Goal: Navigation & Orientation: Find specific page/section

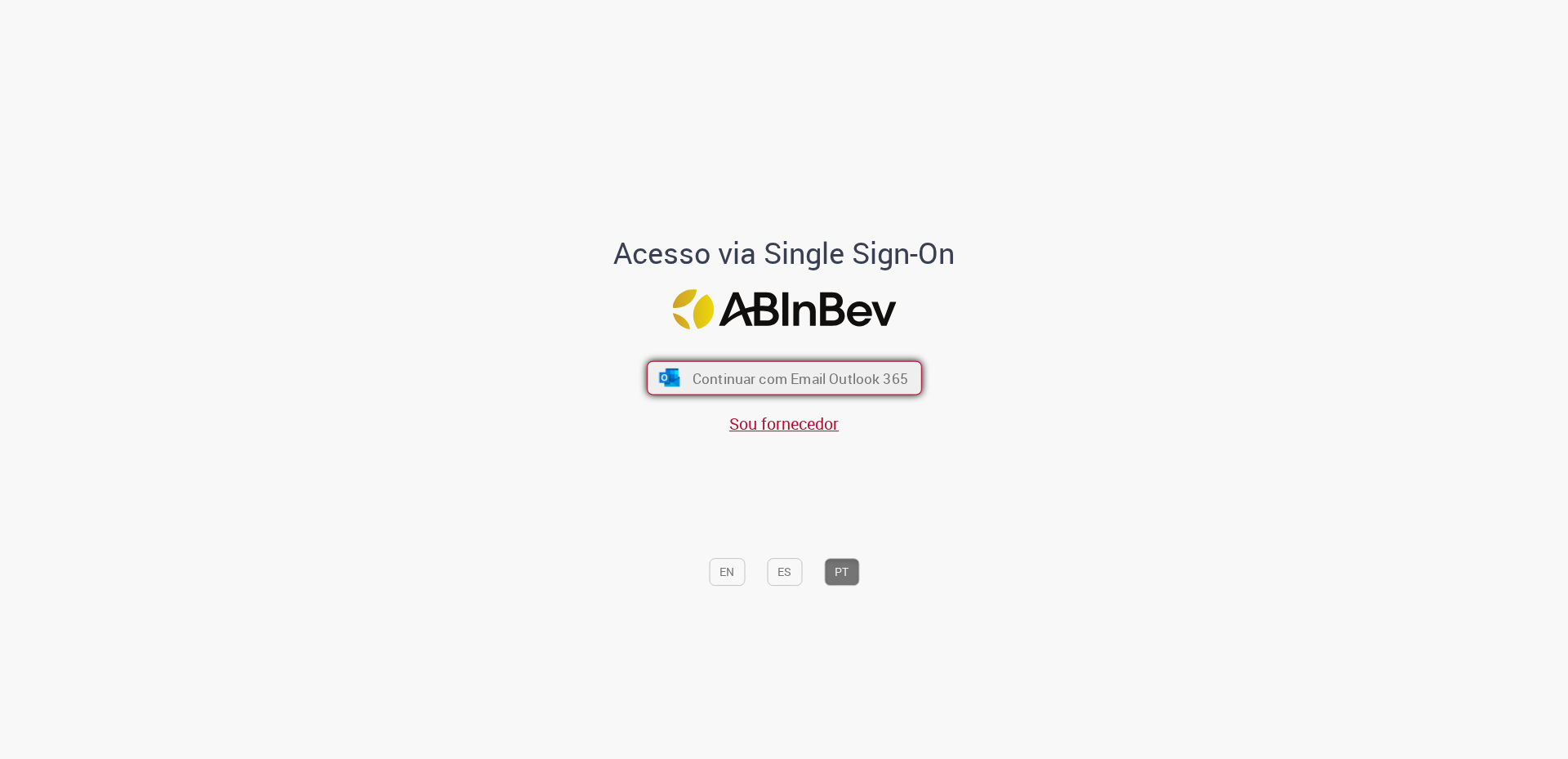
click at [691, 371] on span "Continuar com Email Outlook 365" at bounding box center [799, 378] width 216 height 19
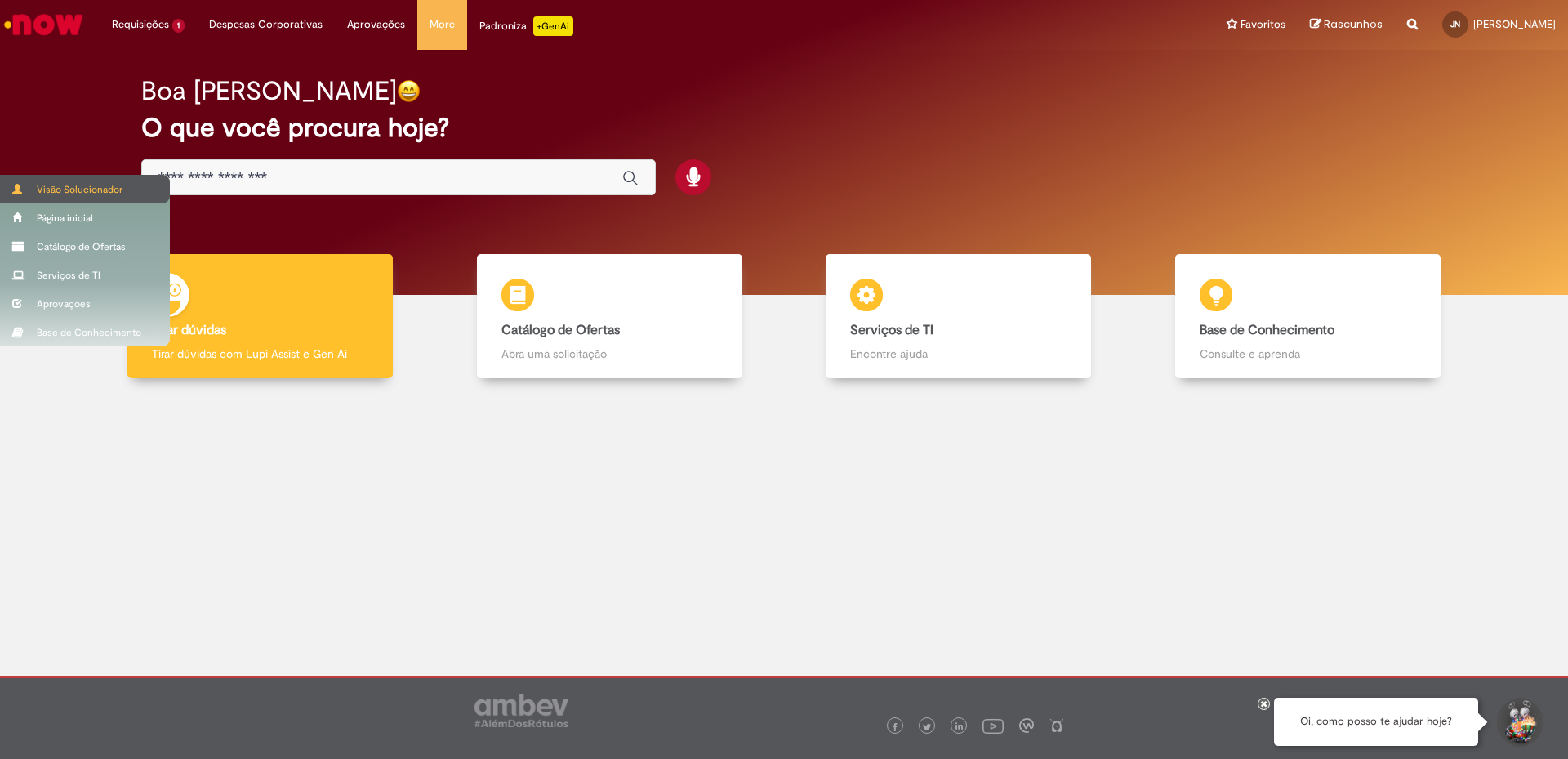
click at [64, 187] on div "Visão Solucionador" at bounding box center [85, 189] width 170 height 29
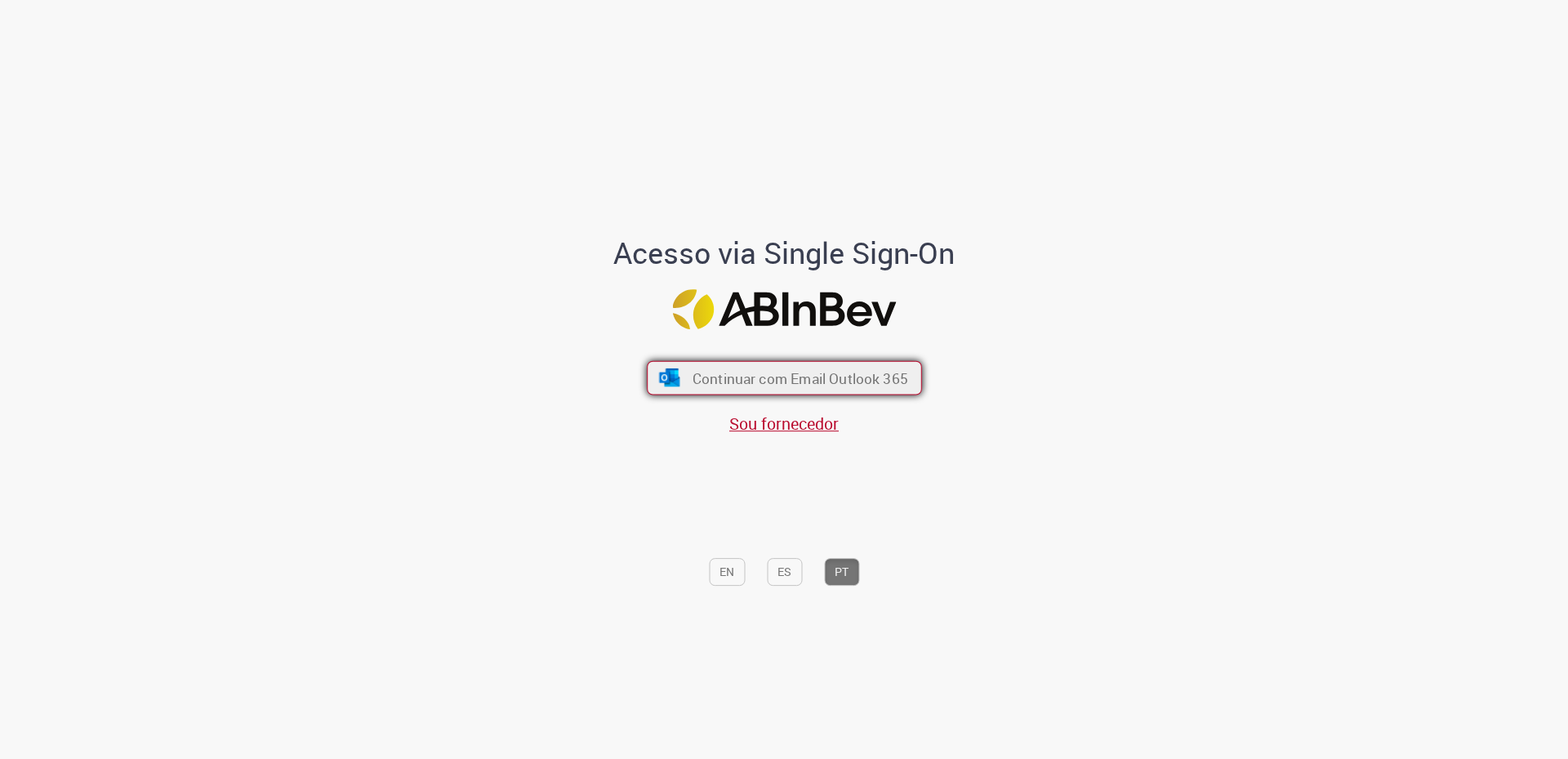
click at [748, 376] on span "Continuar com Email Outlook 365" at bounding box center [799, 378] width 216 height 19
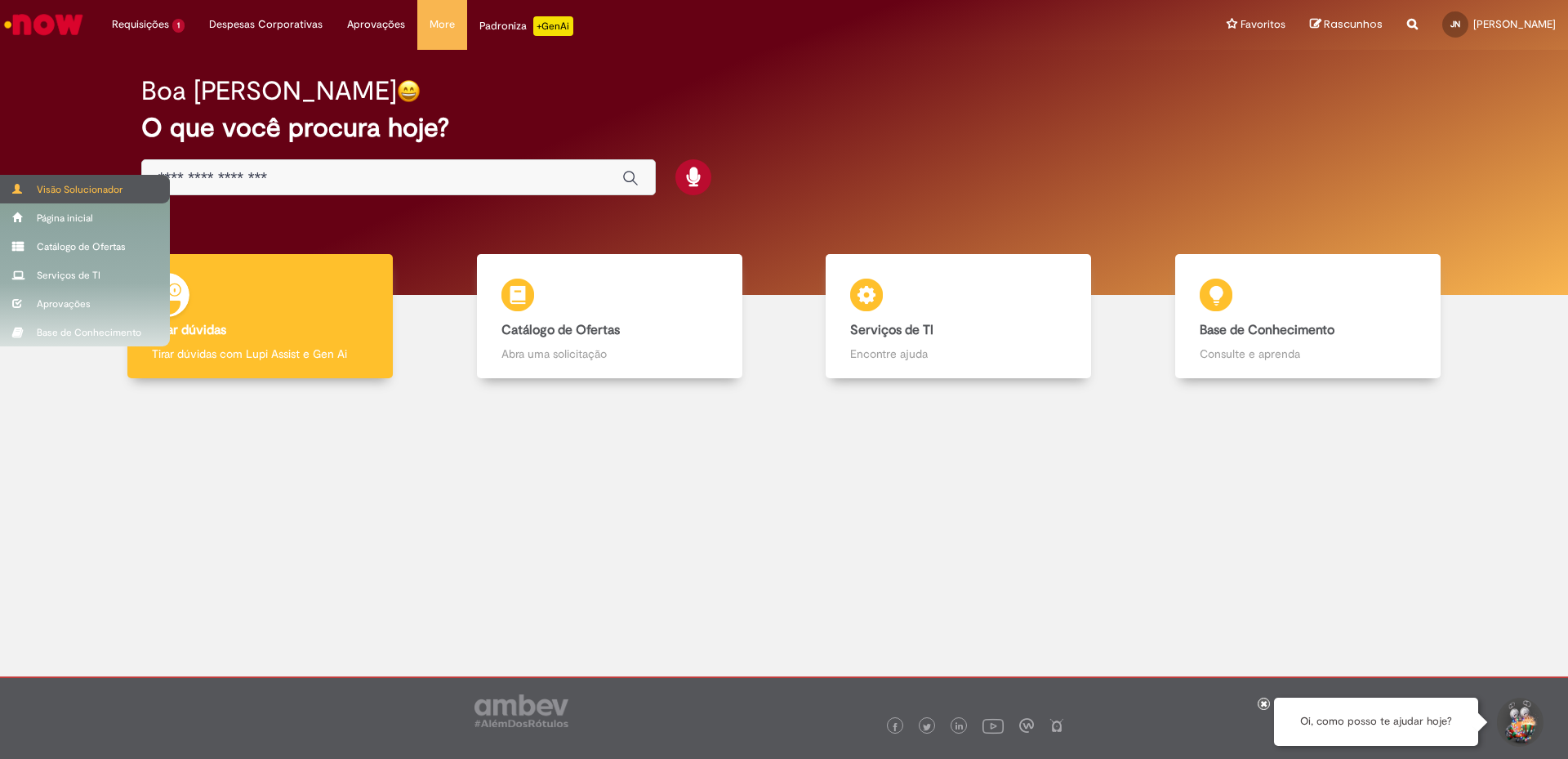
click at [62, 192] on div "Visão Solucionador" at bounding box center [85, 189] width 170 height 29
